Goal: Task Accomplishment & Management: Manage account settings

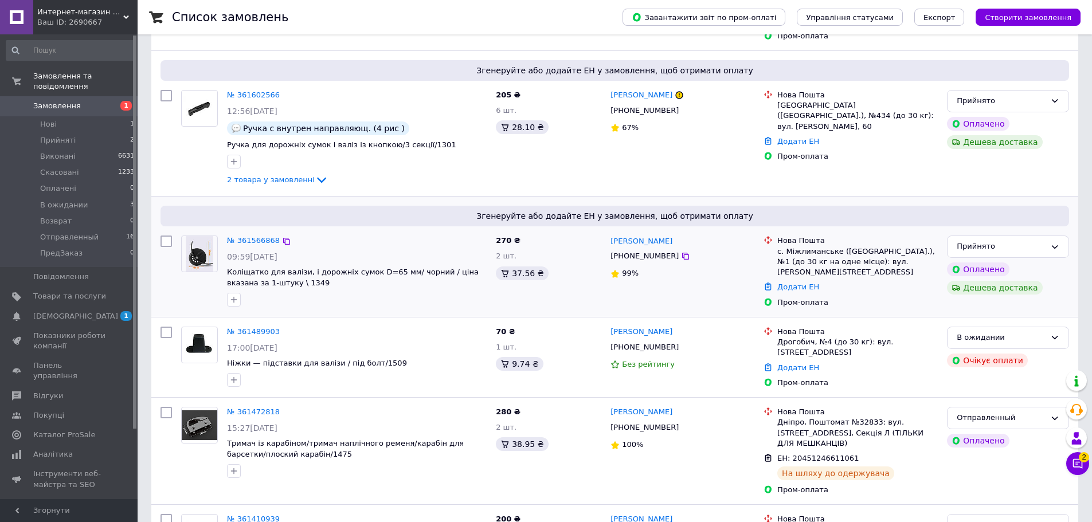
scroll to position [172, 0]
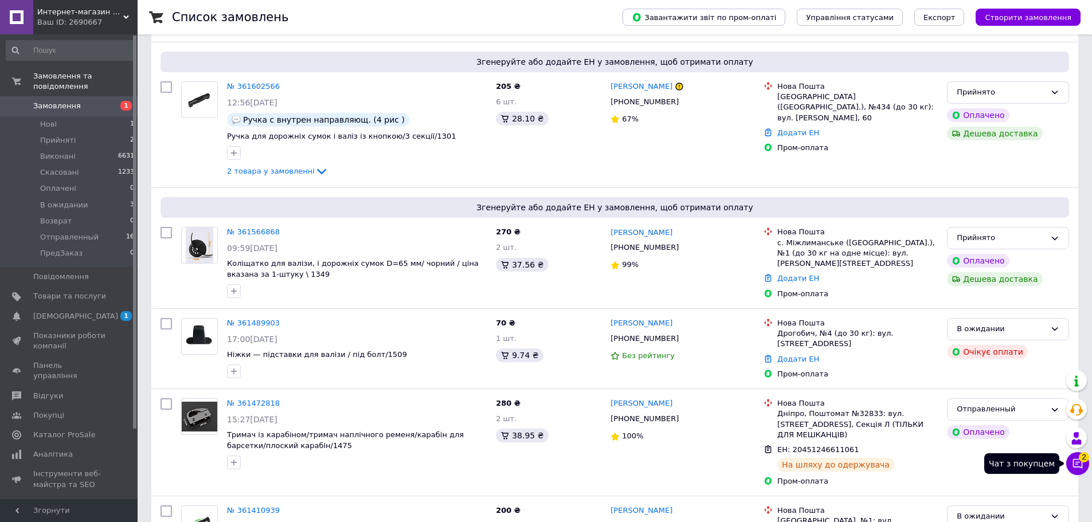
click at [1078, 463] on icon at bounding box center [1077, 463] width 11 height 11
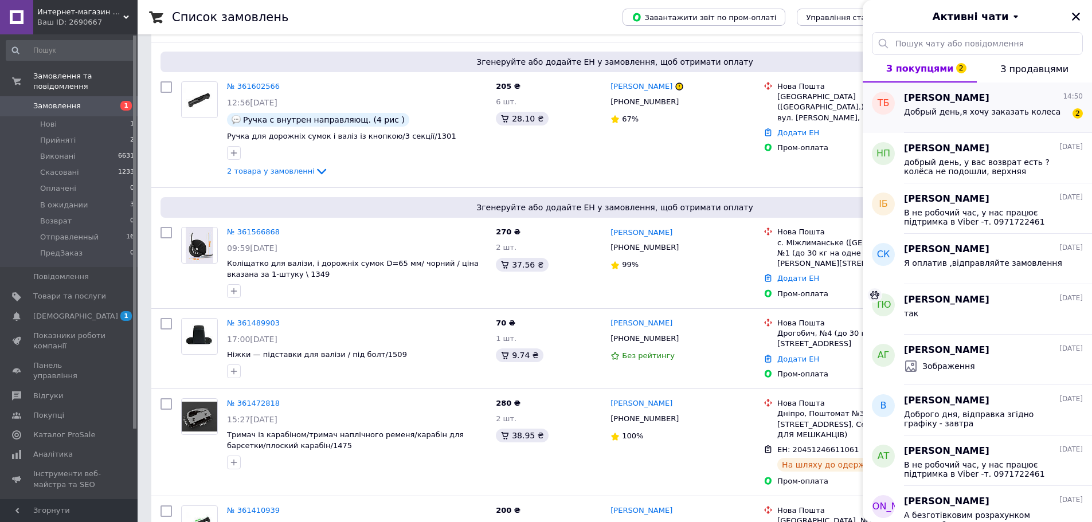
click at [958, 109] on span "Добрый день,я хочу заказать колеса" at bounding box center [982, 111] width 157 height 9
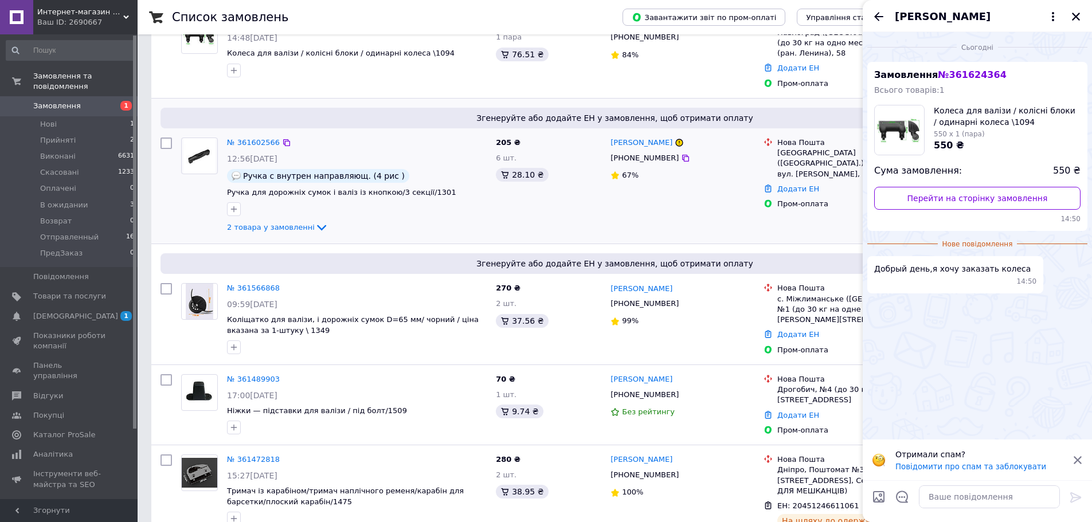
scroll to position [0, 0]
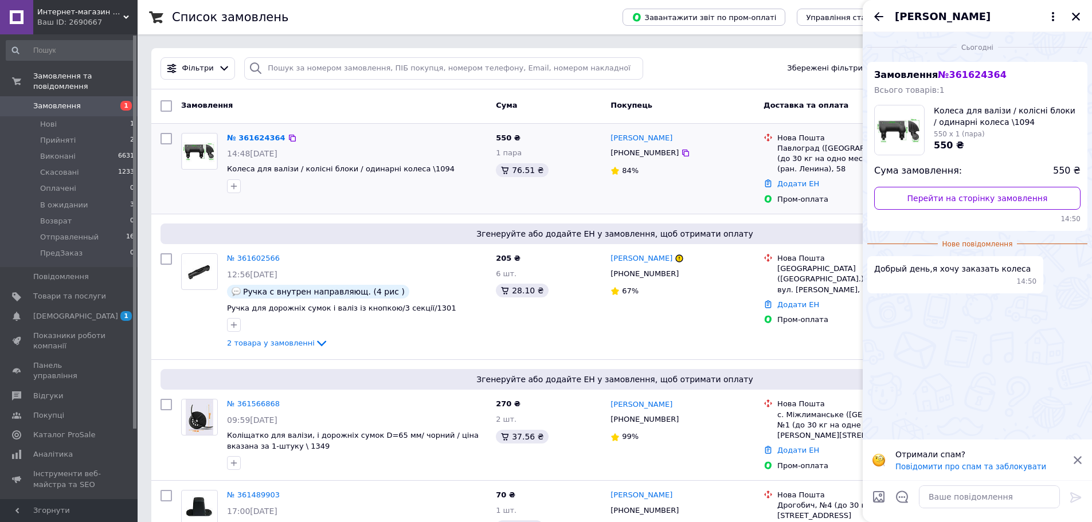
click at [449, 150] on div "14:48[DATE]" at bounding box center [357, 153] width 260 height 11
click at [1074, 11] on icon "Закрити" at bounding box center [1076, 16] width 10 height 10
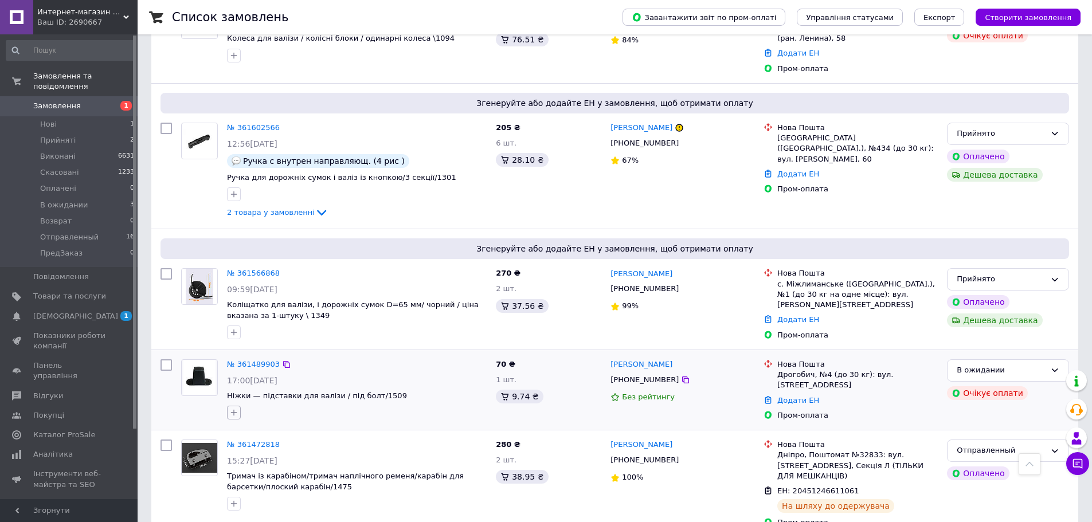
scroll to position [115, 0]
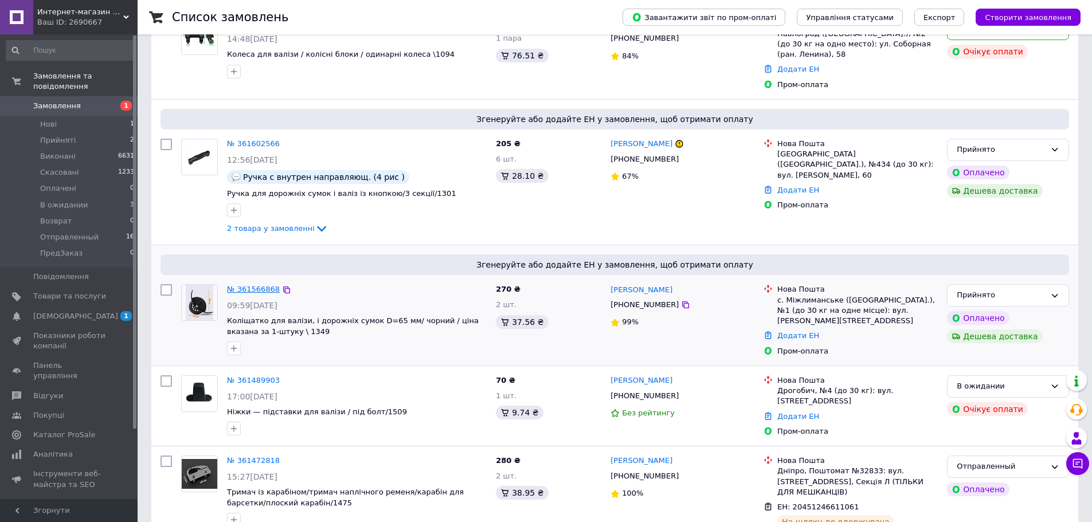
click at [256, 288] on link "№ 361566868" at bounding box center [253, 289] width 53 height 9
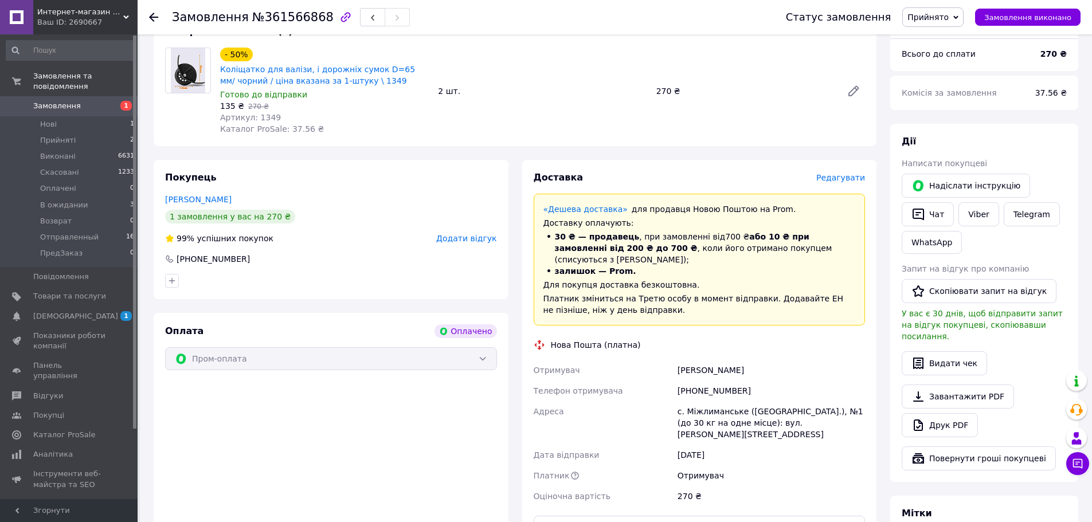
scroll to position [115, 0]
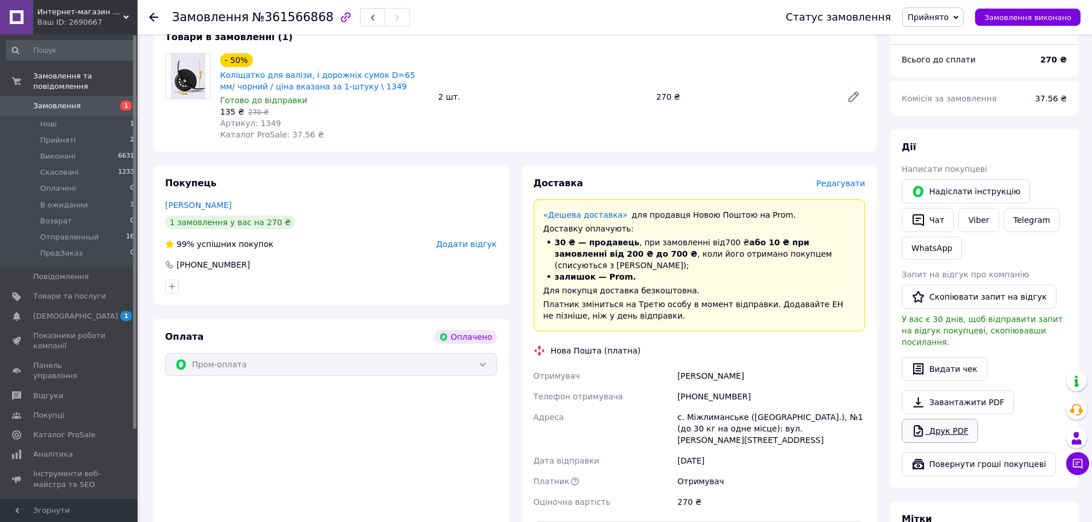
click at [958, 427] on link "Друк PDF" at bounding box center [940, 431] width 76 height 24
click at [968, 226] on link "Viber" at bounding box center [979, 220] width 40 height 24
click at [152, 17] on use at bounding box center [153, 17] width 9 height 9
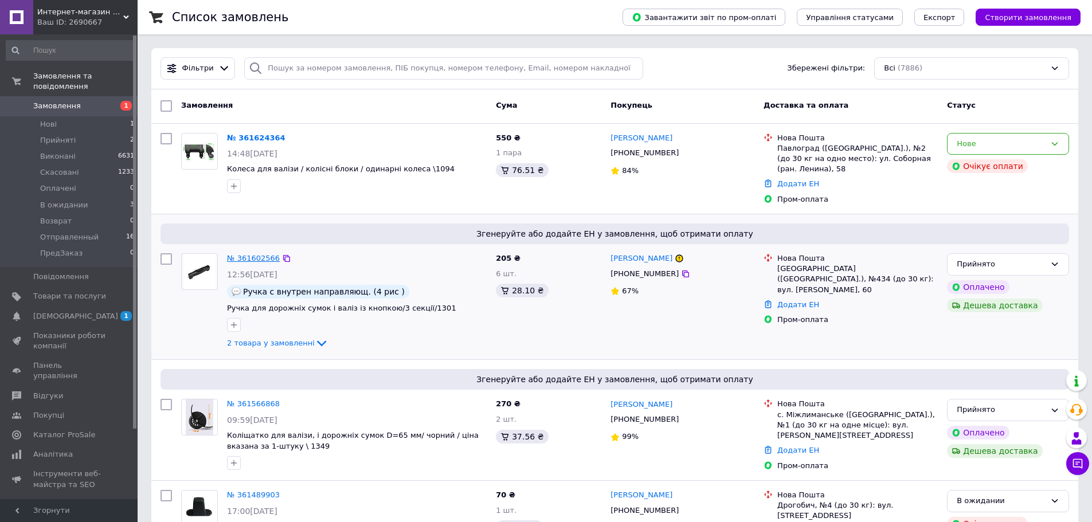
click at [245, 261] on link "№ 361602566" at bounding box center [253, 258] width 53 height 9
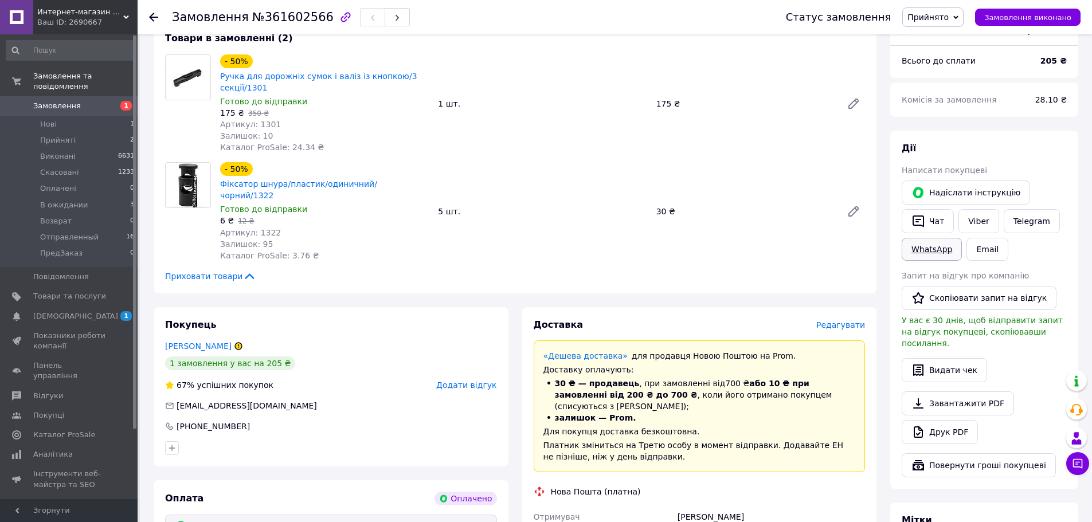
scroll to position [115, 0]
click at [939, 423] on link "Друк PDF" at bounding box center [940, 431] width 76 height 24
click at [976, 218] on link "Viber" at bounding box center [979, 220] width 40 height 24
click at [155, 18] on icon at bounding box center [153, 17] width 9 height 9
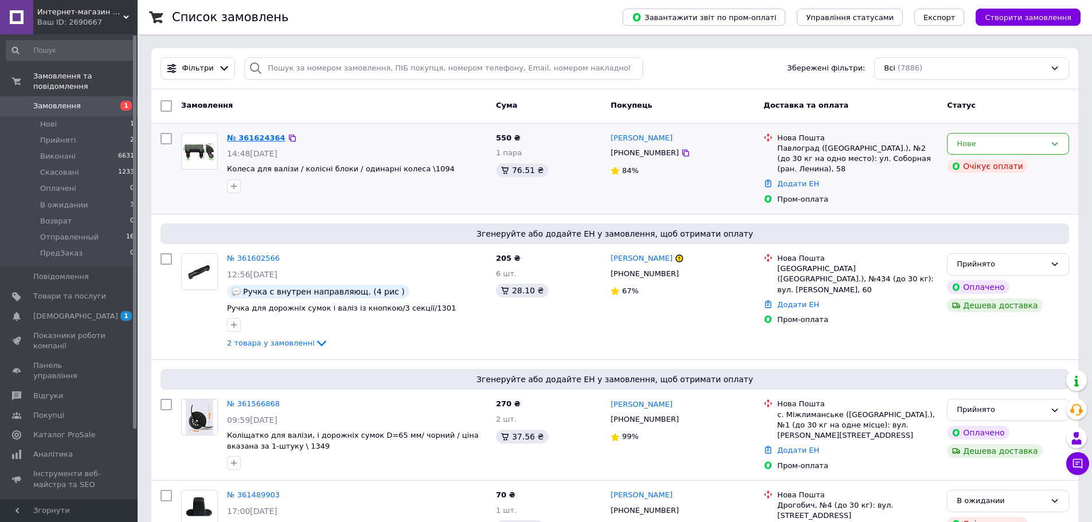
click at [247, 140] on link "№ 361624364" at bounding box center [256, 138] width 58 height 9
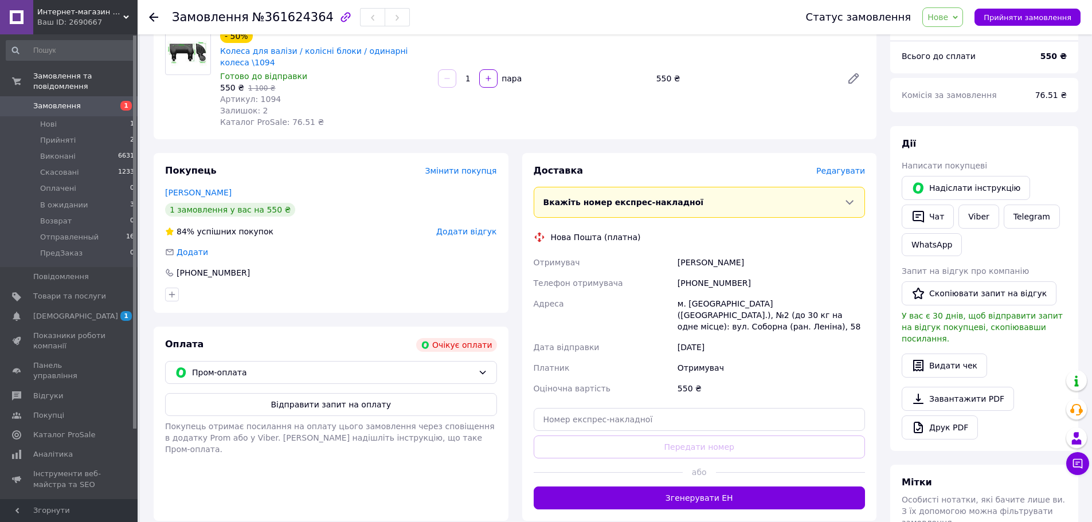
scroll to position [115, 0]
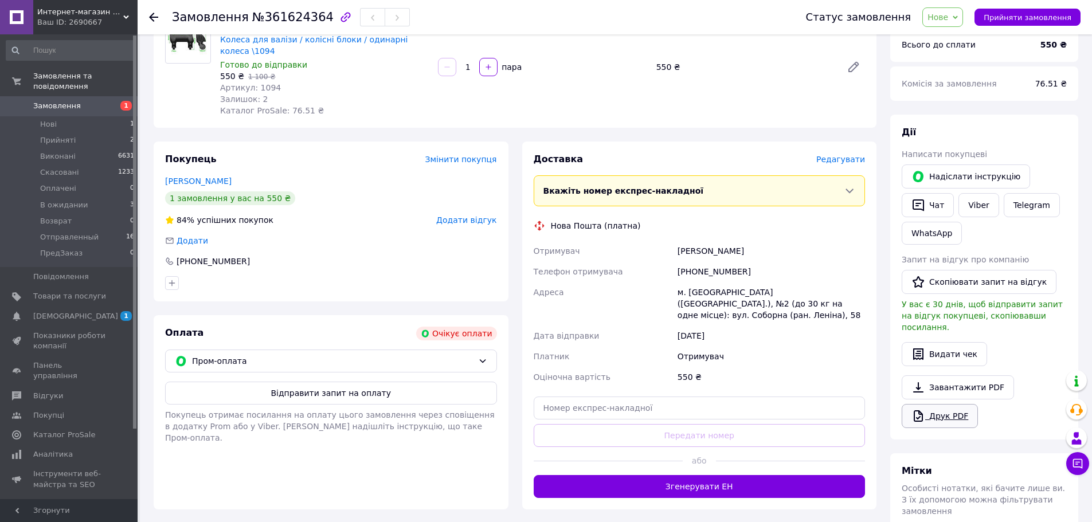
click at [932, 408] on link "Друк PDF" at bounding box center [940, 416] width 76 height 24
click at [974, 201] on link "Viber" at bounding box center [979, 205] width 40 height 24
click at [961, 21] on span "Нове" at bounding box center [943, 16] width 41 height 19
click at [972, 102] on li "В ожидании" at bounding box center [958, 108] width 70 height 17
click at [58, 307] on link "[DEMOGRAPHIC_DATA] 1 0" at bounding box center [70, 316] width 141 height 19
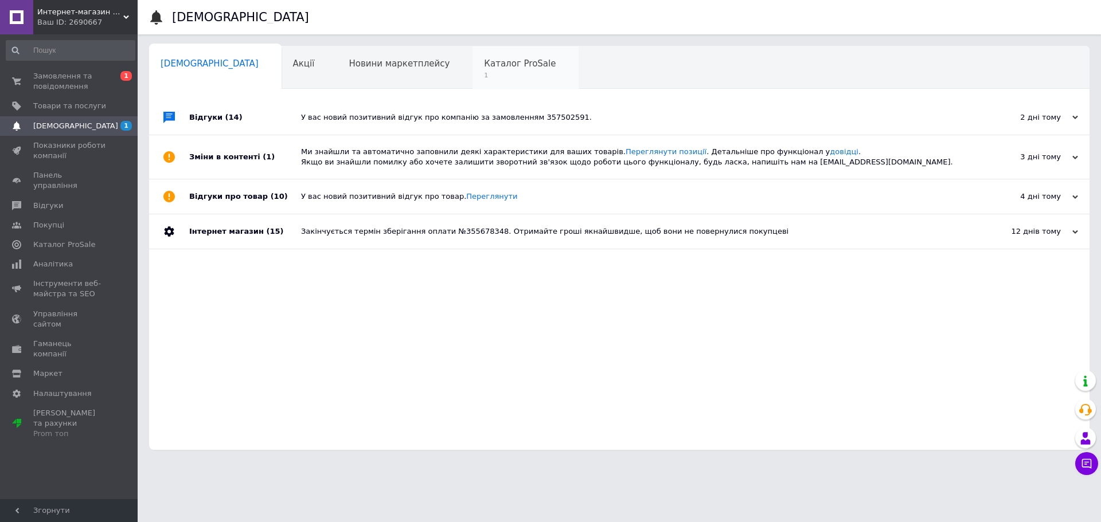
click at [484, 69] on span "Каталог ProSale" at bounding box center [520, 63] width 72 height 10
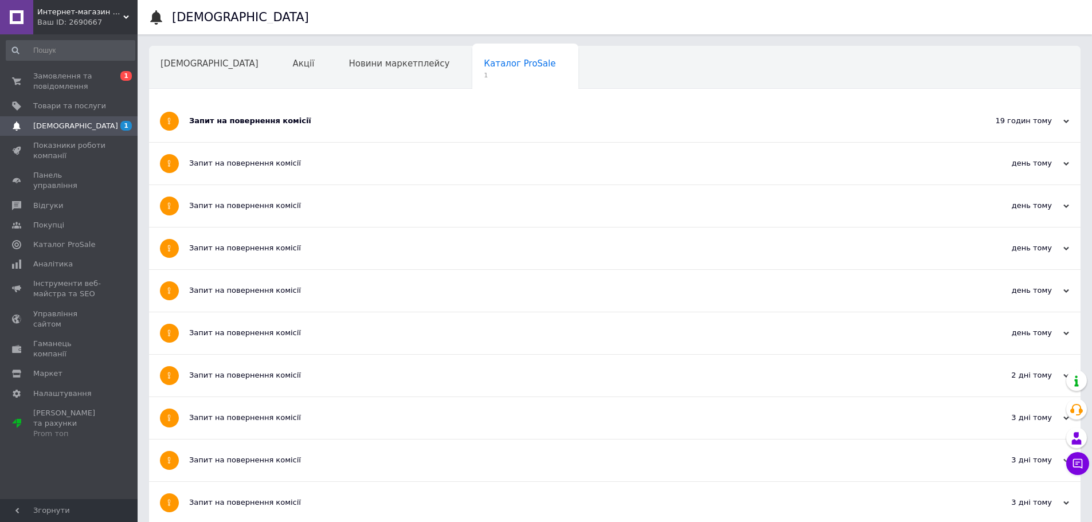
click at [257, 117] on div "Запит на повернення комісії" at bounding box center [571, 121] width 765 height 10
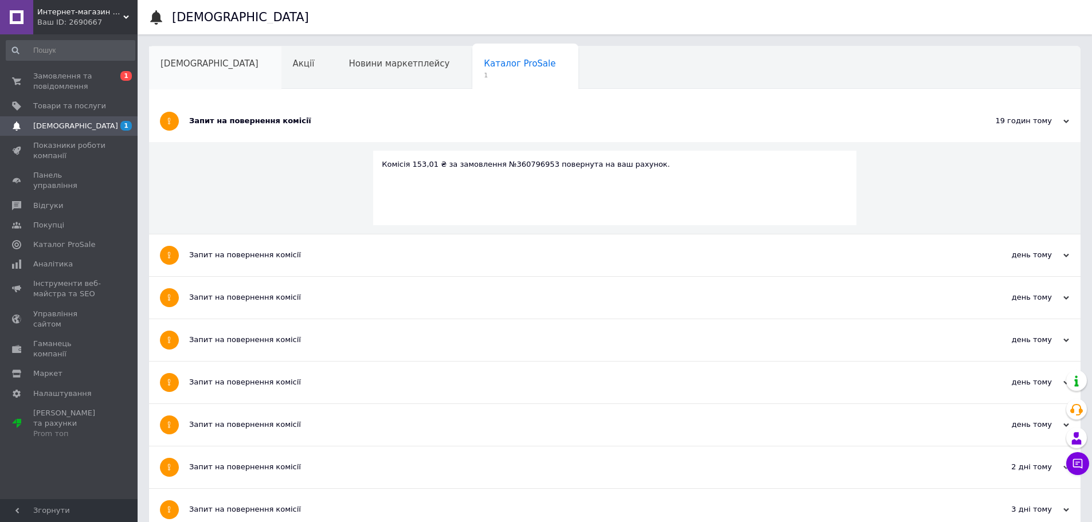
click at [173, 61] on span "[DEMOGRAPHIC_DATA]" at bounding box center [210, 63] width 98 height 10
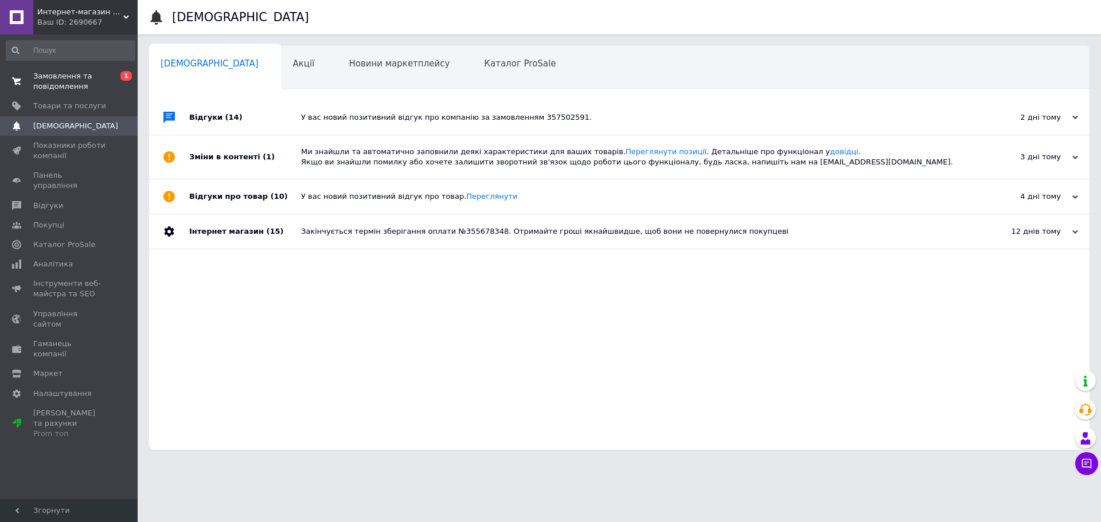
click at [51, 84] on span "Замовлення та повідомлення" at bounding box center [69, 81] width 73 height 21
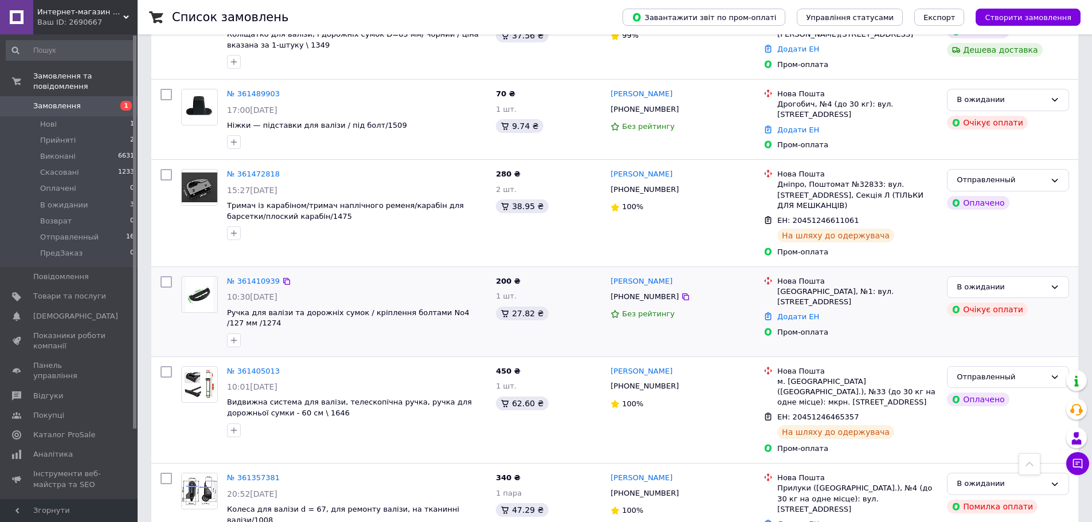
scroll to position [745, 0]
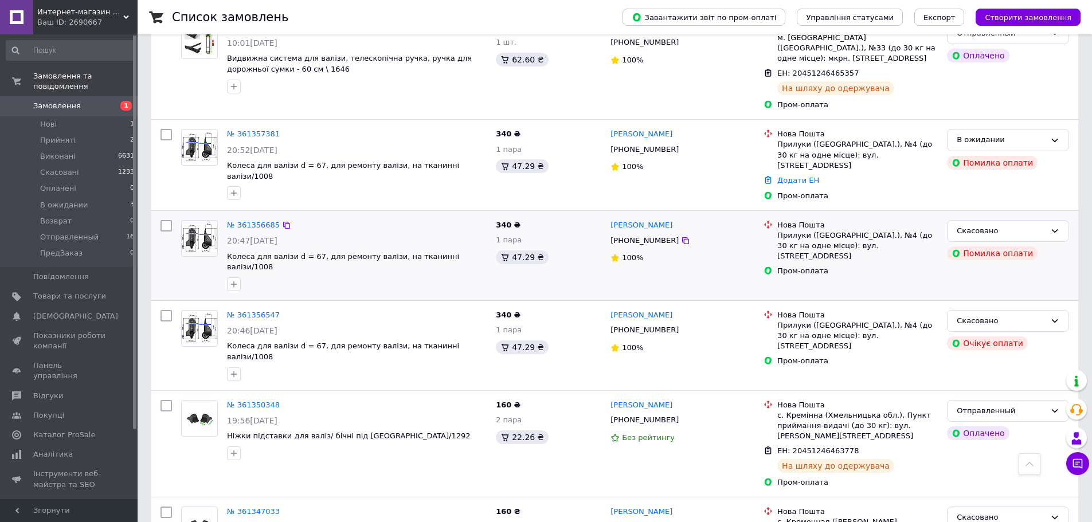
drag, startPoint x: 68, startPoint y: 225, endPoint x: 209, endPoint y: 257, distance: 144.7
click at [68, 232] on span "Отправленный" at bounding box center [69, 237] width 58 height 10
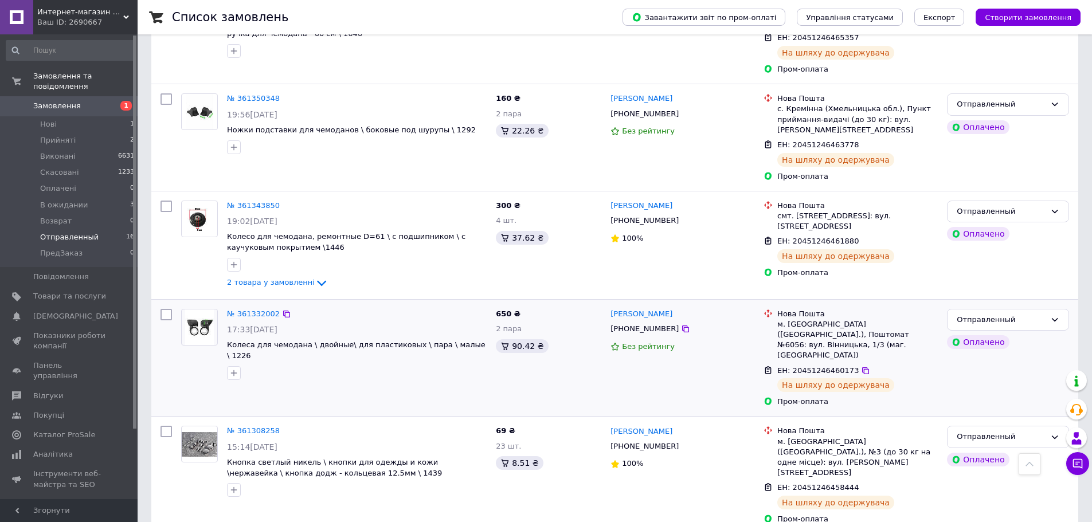
scroll to position [221, 0]
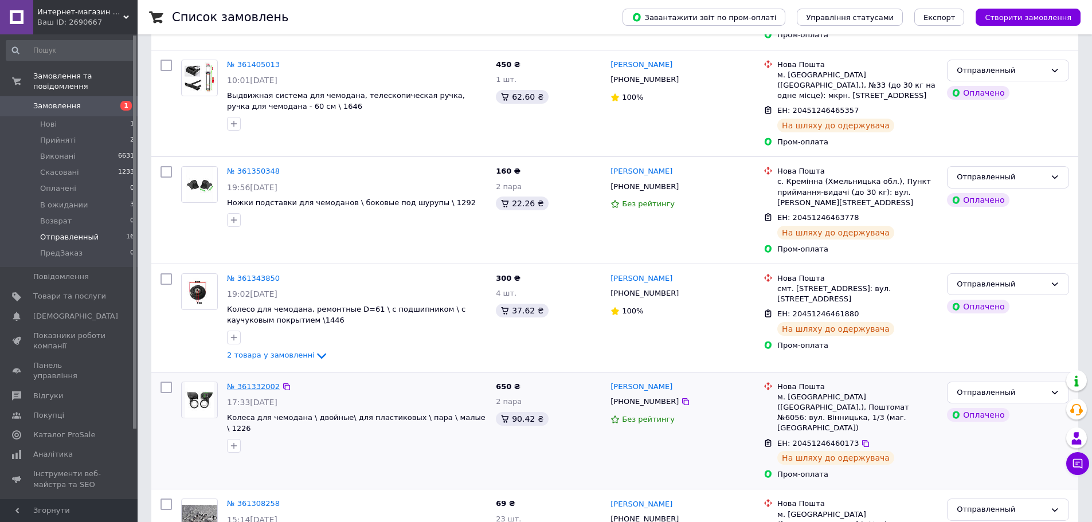
click at [248, 384] on link "№ 361332002" at bounding box center [253, 386] width 53 height 9
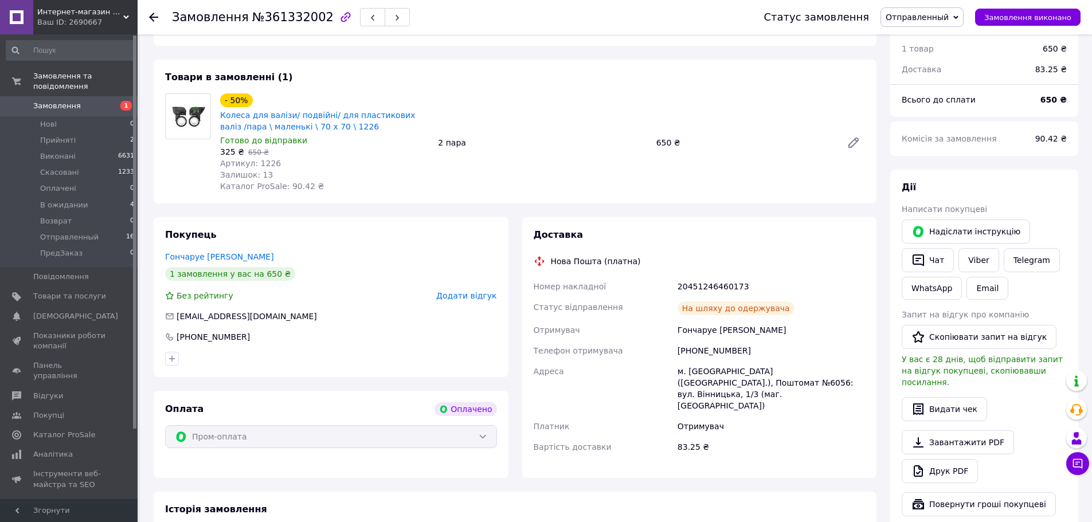
scroll to position [49, 0]
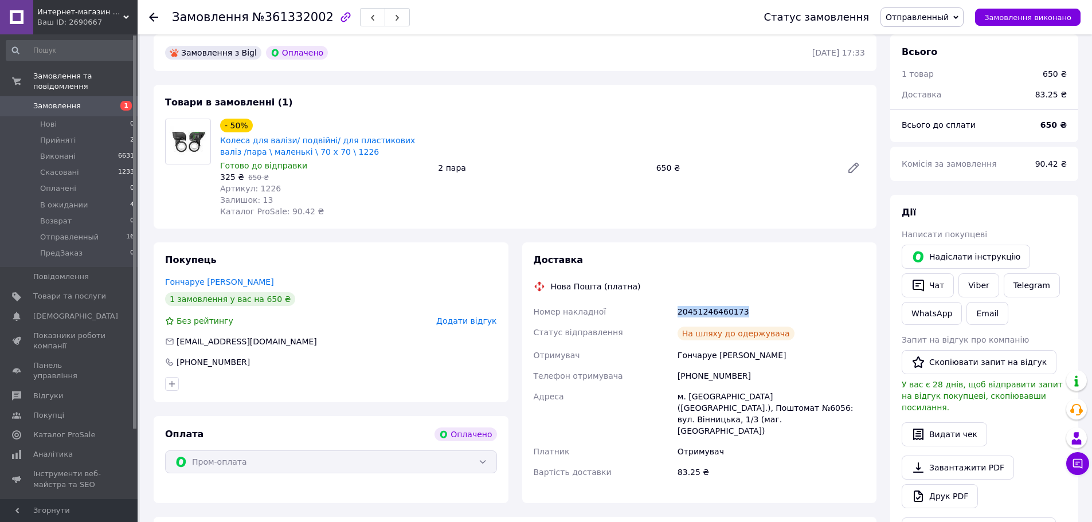
drag, startPoint x: 675, startPoint y: 311, endPoint x: 746, endPoint y: 311, distance: 71.1
click at [746, 311] on div "20451246460173" at bounding box center [771, 312] width 192 height 21
copy div "20451246460173"
drag, startPoint x: 739, startPoint y: 376, endPoint x: 679, endPoint y: 377, distance: 60.2
click at [679, 377] on div "[PHONE_NUMBER]" at bounding box center [771, 376] width 192 height 21
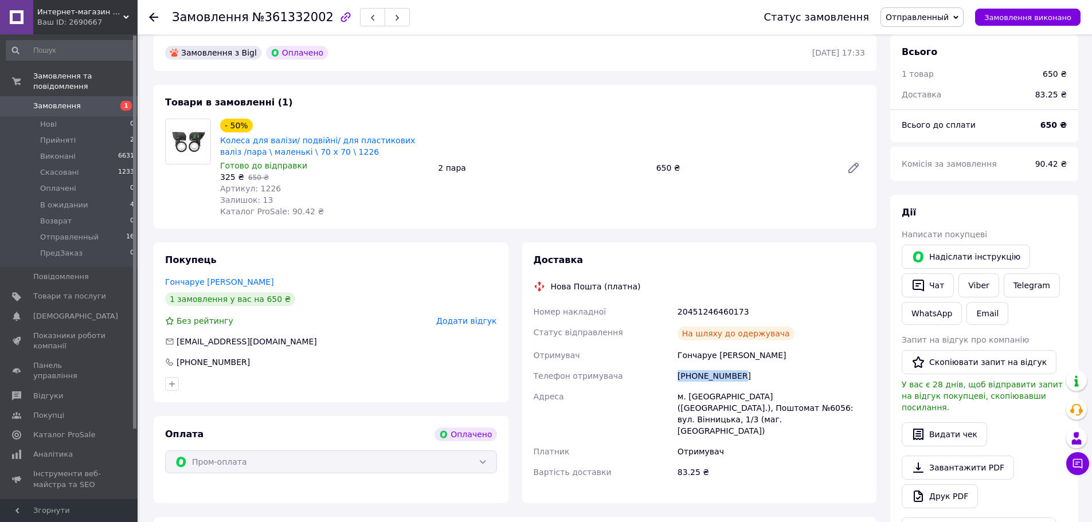
copy div "[PHONE_NUMBER]"
click at [102, 101] on span "Замовлення" at bounding box center [69, 106] width 73 height 10
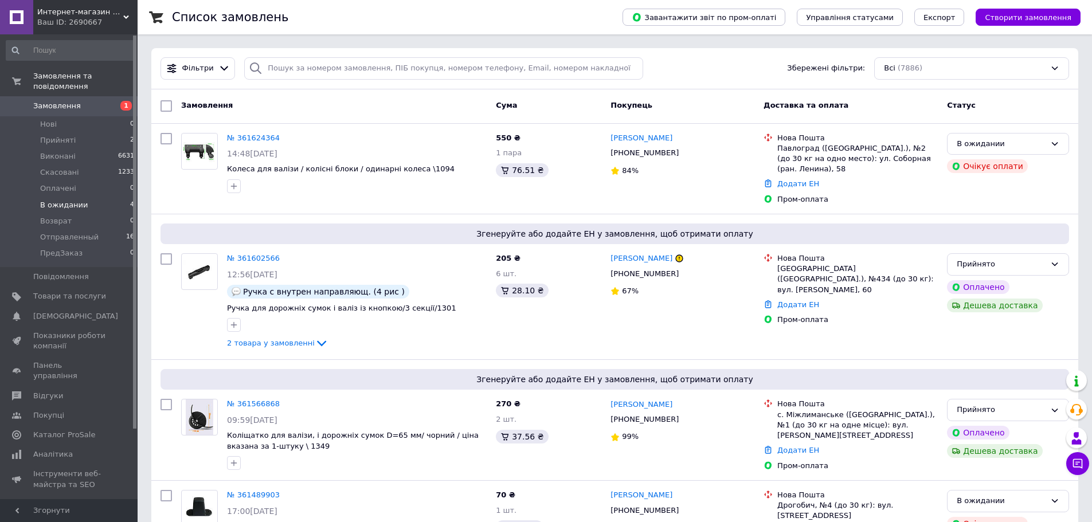
click at [65, 200] on span "В ожидании" at bounding box center [64, 205] width 48 height 10
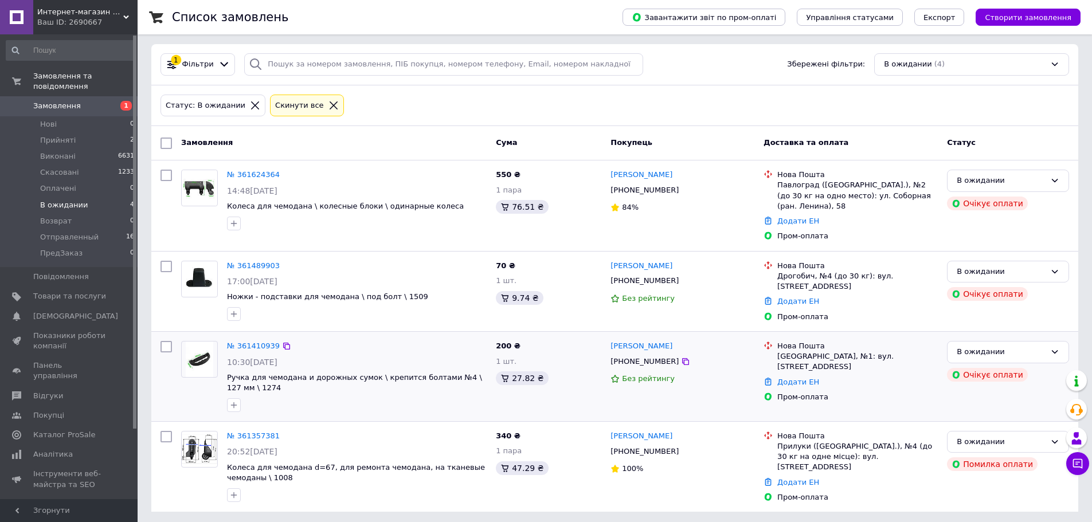
scroll to position [5, 0]
click at [242, 436] on link "№ 361357381" at bounding box center [253, 435] width 53 height 9
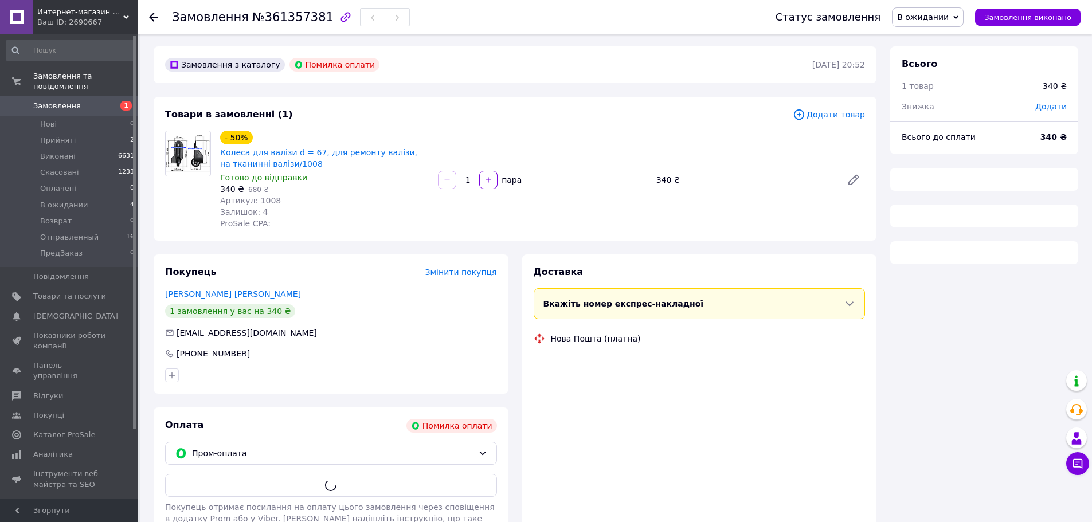
scroll to position [5, 0]
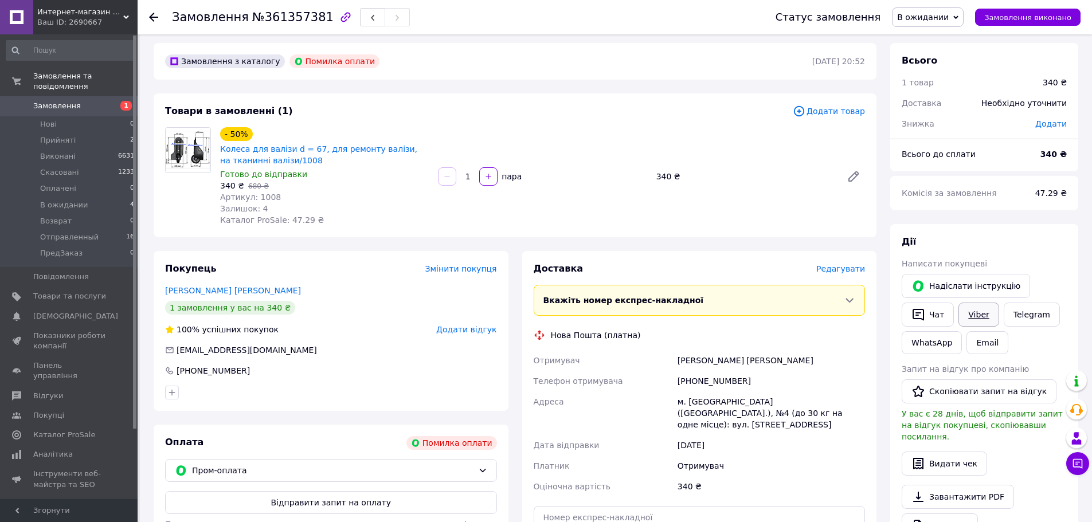
click at [981, 318] on link "Viber" at bounding box center [979, 315] width 40 height 24
click at [149, 15] on div "Замовлення №361357381 Статус замовлення В ожидании Прийнято Виконано Скасовано …" at bounding box center [615, 17] width 955 height 34
click at [152, 15] on use at bounding box center [153, 17] width 9 height 9
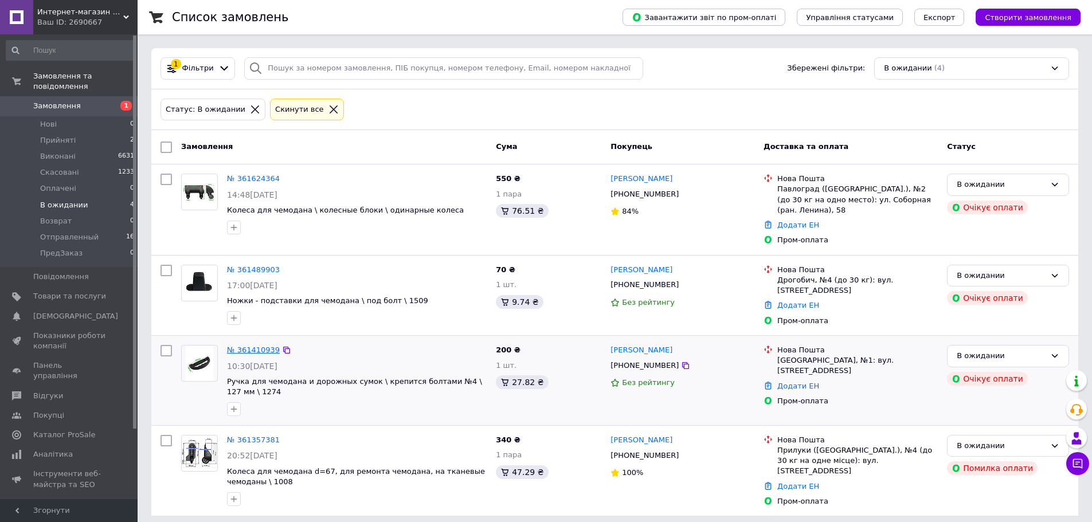
click at [250, 346] on link "№ 361410939" at bounding box center [253, 350] width 53 height 9
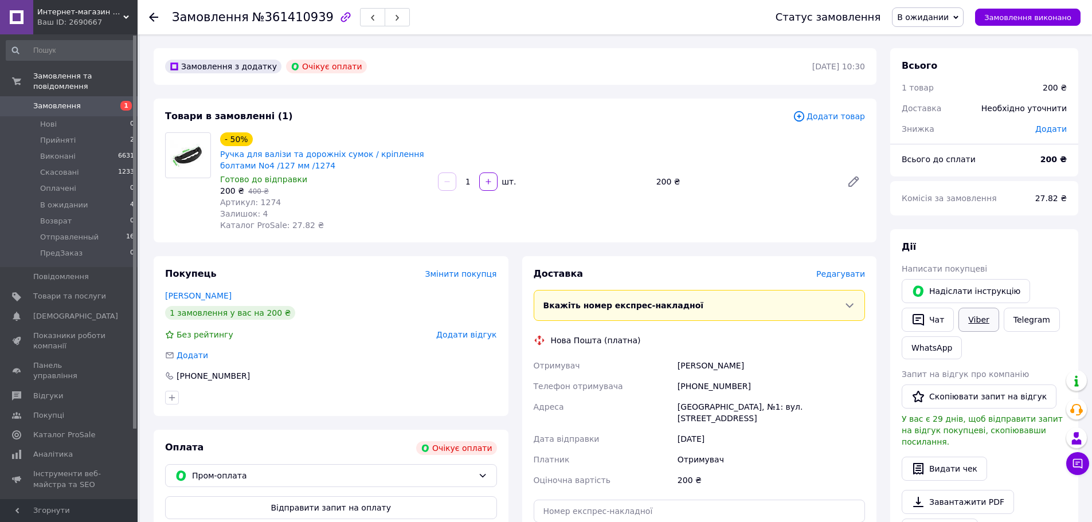
click at [985, 319] on link "Viber" at bounding box center [979, 320] width 40 height 24
click at [157, 16] on icon at bounding box center [153, 17] width 9 height 9
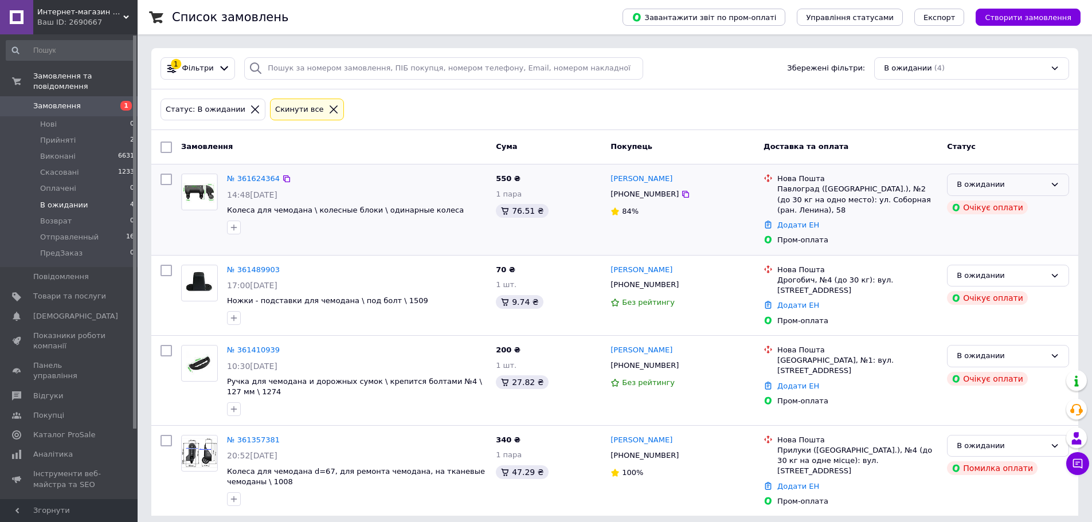
click at [1018, 184] on div "В ожидании" at bounding box center [1001, 185] width 89 height 12
click at [997, 206] on li "Прийнято" at bounding box center [1008, 208] width 121 height 21
click at [1024, 225] on div "Прийнято Очікує оплати" at bounding box center [1008, 209] width 131 height 81
click at [1037, 183] on div "Прийнято" at bounding box center [1001, 185] width 89 height 12
click at [994, 270] on li "В ожидании" at bounding box center [1008, 271] width 121 height 21
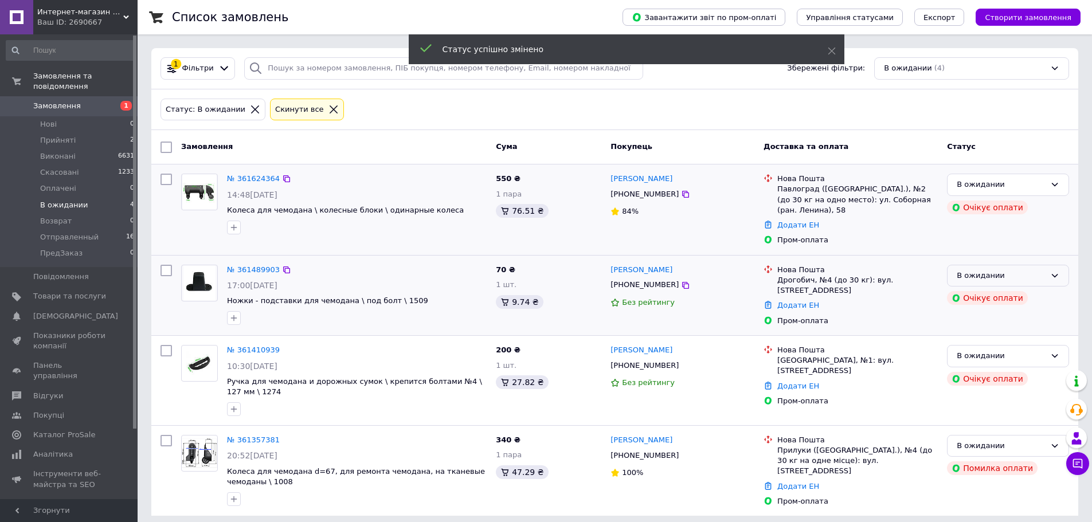
click at [1001, 276] on div "В ожидании" at bounding box center [1001, 276] width 89 height 12
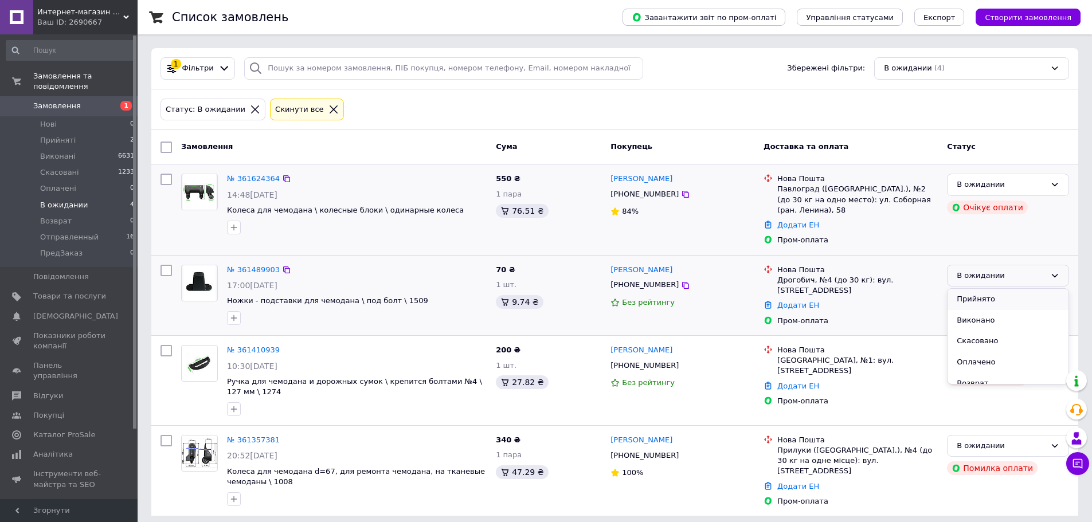
click at [987, 295] on li "Прийнято" at bounding box center [1008, 299] width 121 height 21
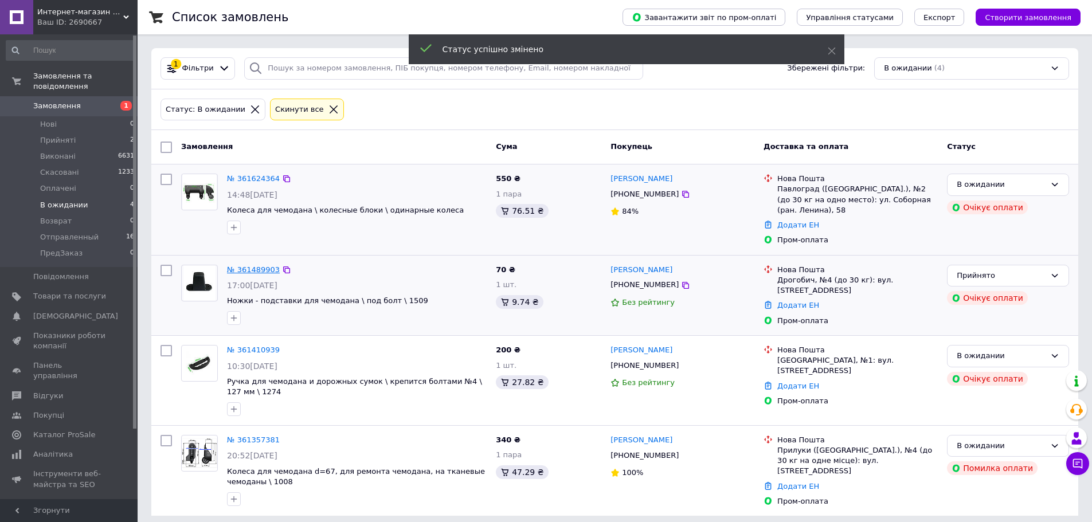
click at [240, 270] on link "№ 361489903" at bounding box center [253, 269] width 53 height 9
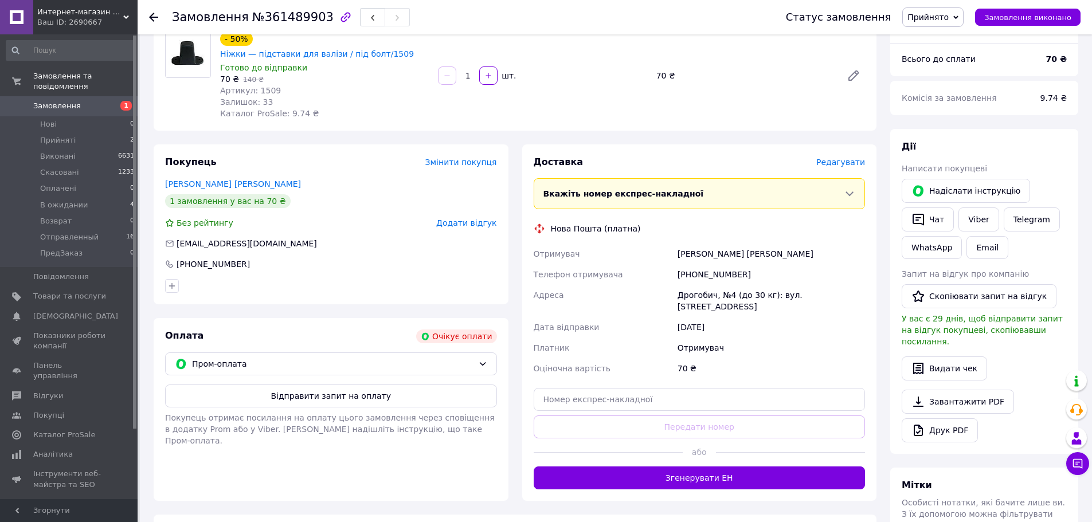
scroll to position [115, 0]
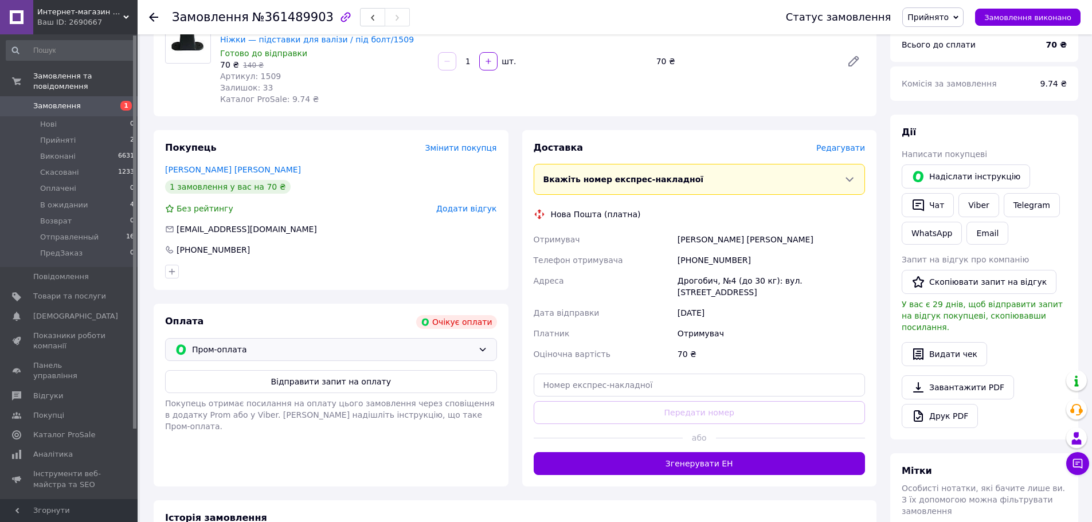
click at [480, 345] on icon at bounding box center [482, 349] width 9 height 9
click at [438, 390] on span "без супроводу Prom" at bounding box center [426, 395] width 122 height 10
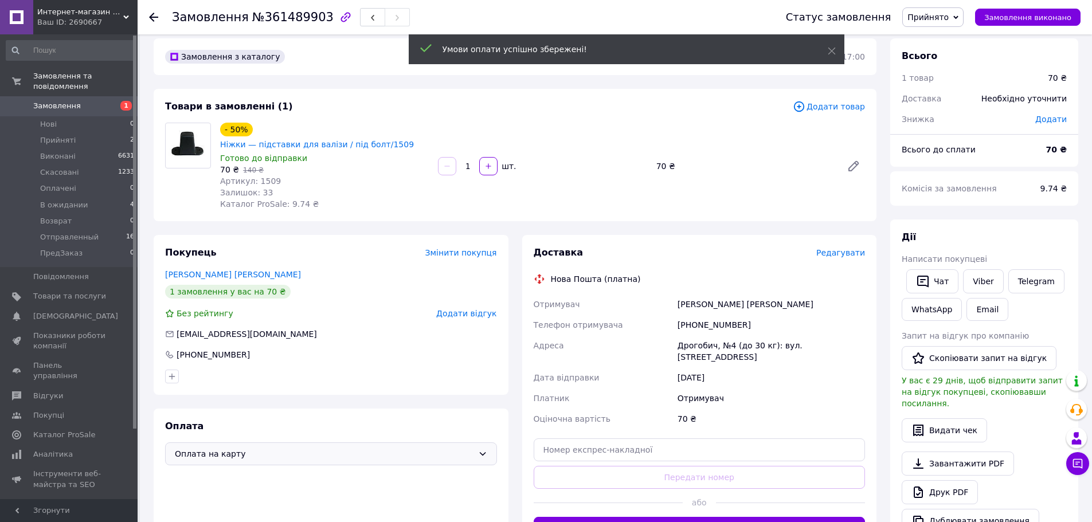
scroll to position [0, 0]
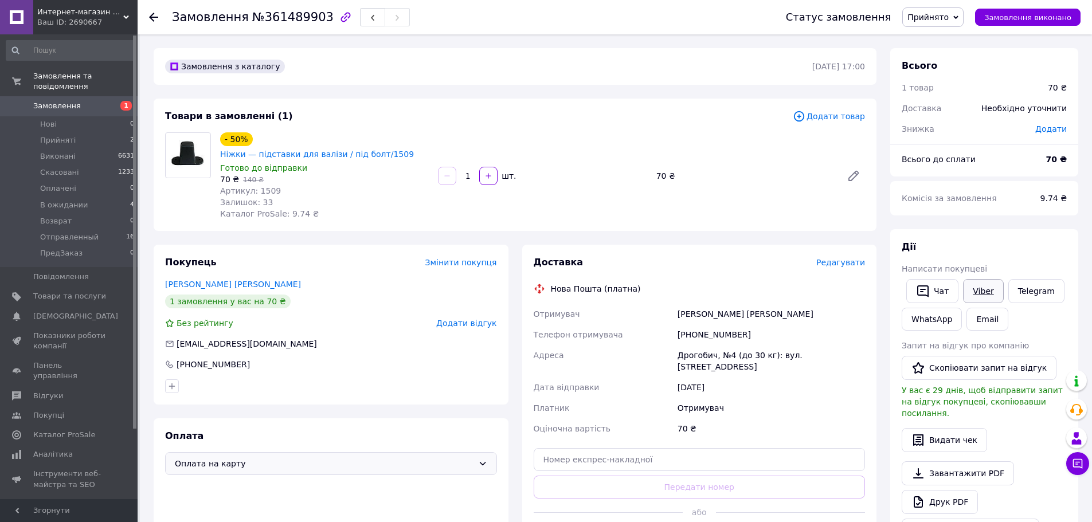
click at [973, 287] on link "Viber" at bounding box center [983, 291] width 40 height 24
click at [87, 101] on span "Замовлення" at bounding box center [69, 106] width 73 height 10
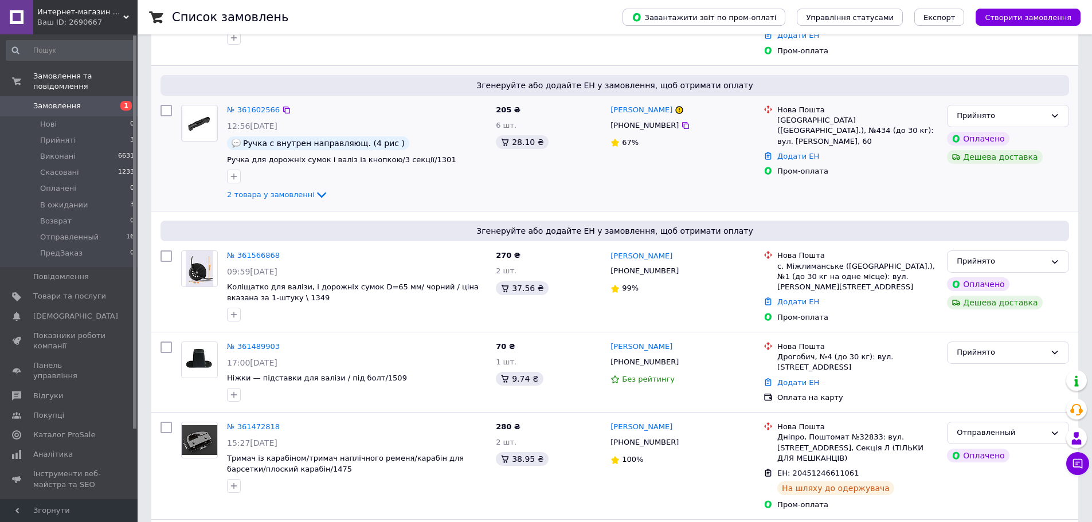
scroll to position [172, 0]
